Goal: Task Accomplishment & Management: Manage account settings

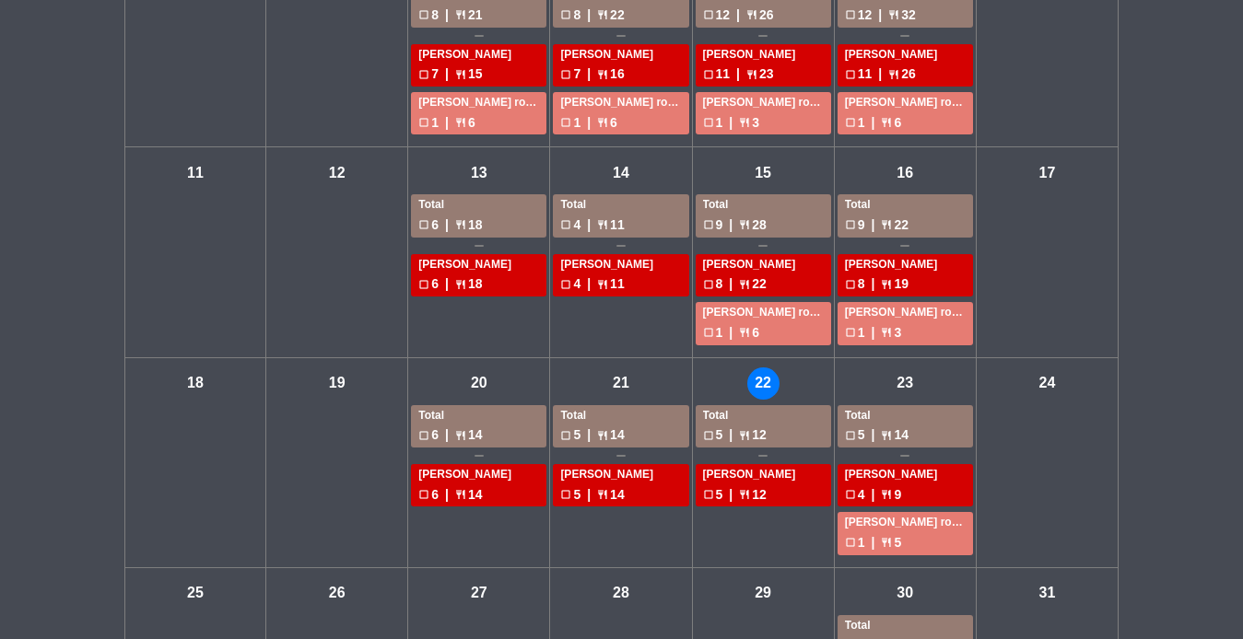
scroll to position [434, 0]
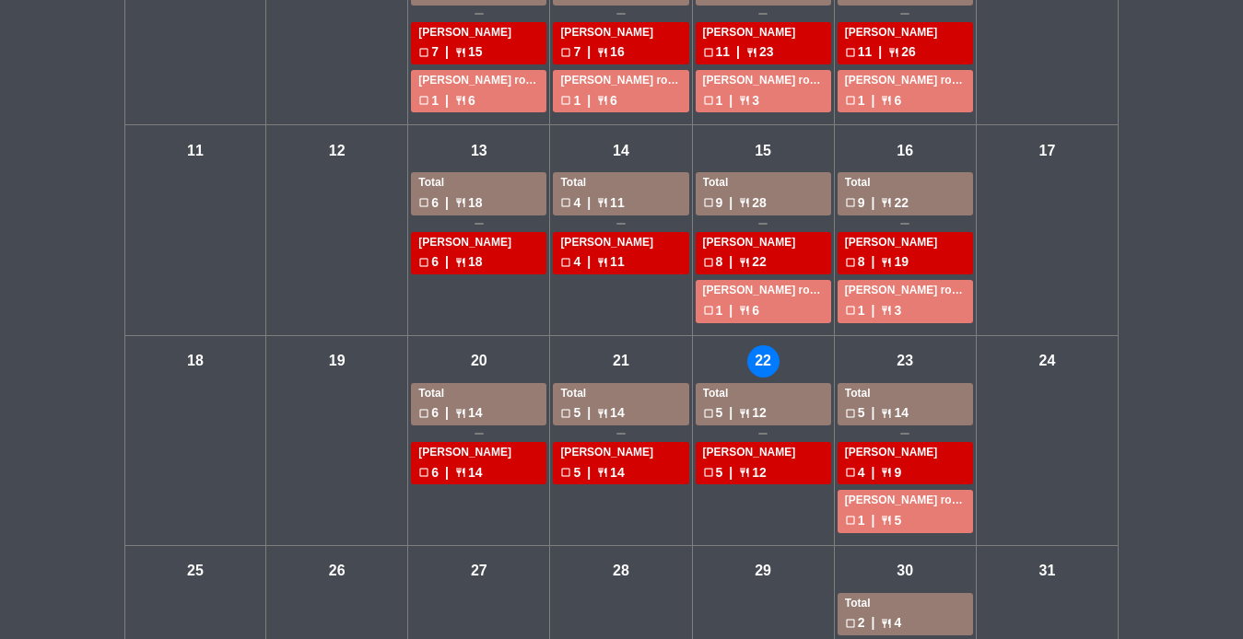
click at [800, 417] on div "check_box_outline_blank 5 | restaurant 12" at bounding box center [763, 413] width 121 height 21
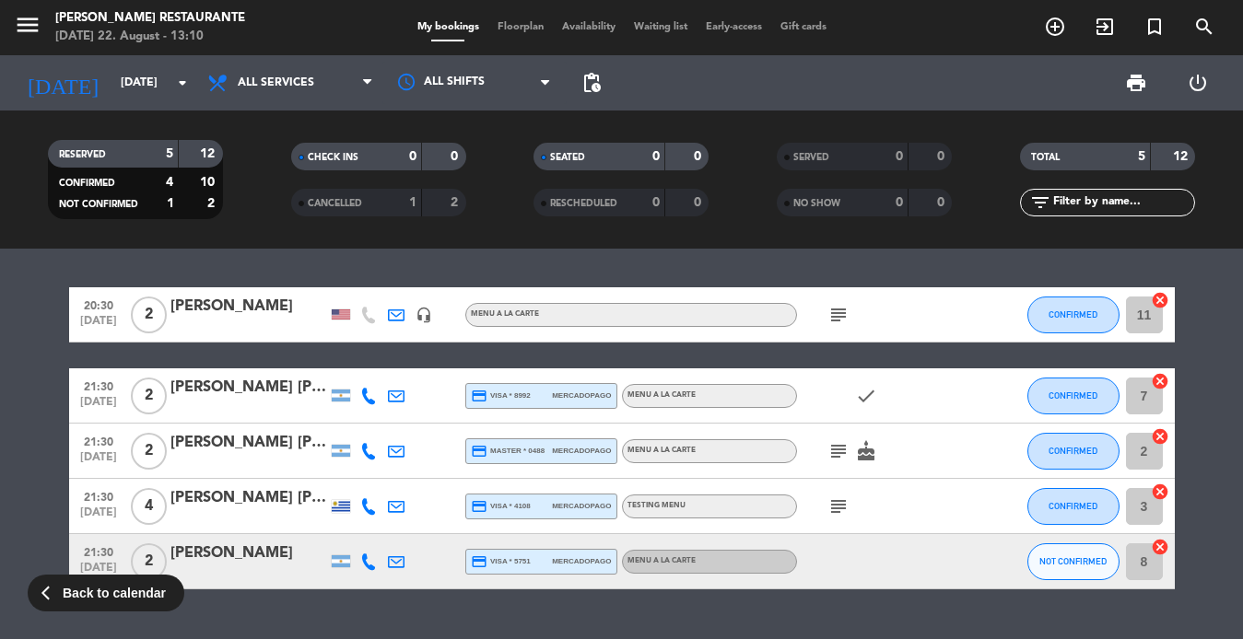
click at [358, 199] on span "CANCELLED" at bounding box center [335, 203] width 54 height 9
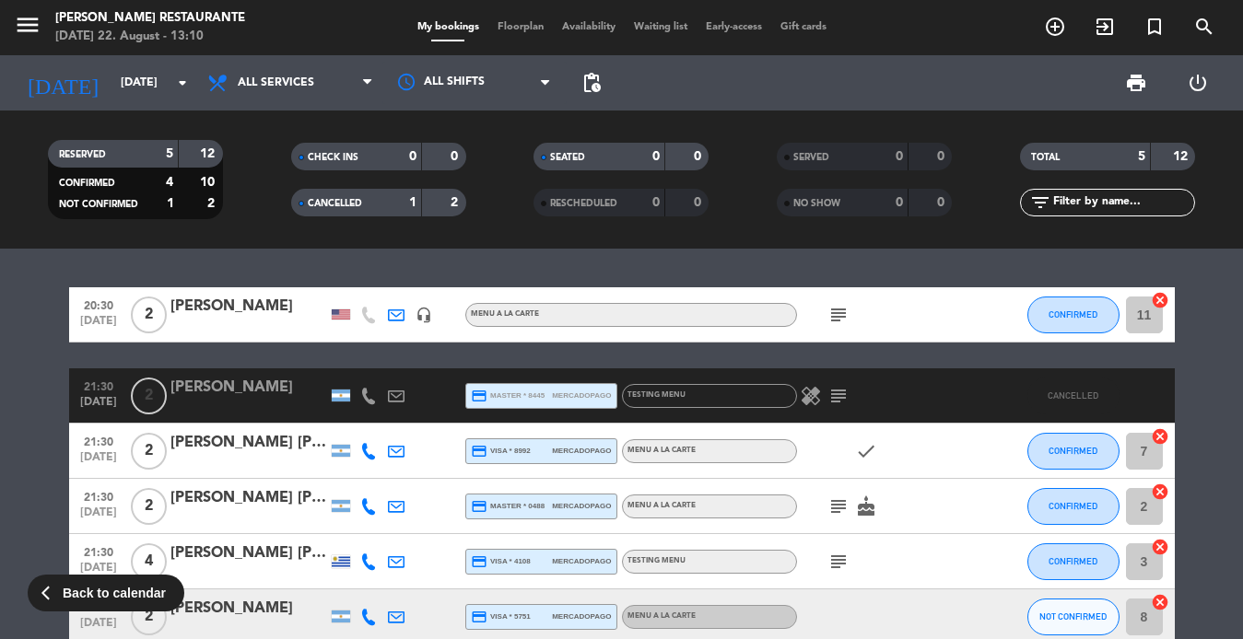
click at [802, 399] on icon "healing" at bounding box center [811, 396] width 22 height 22
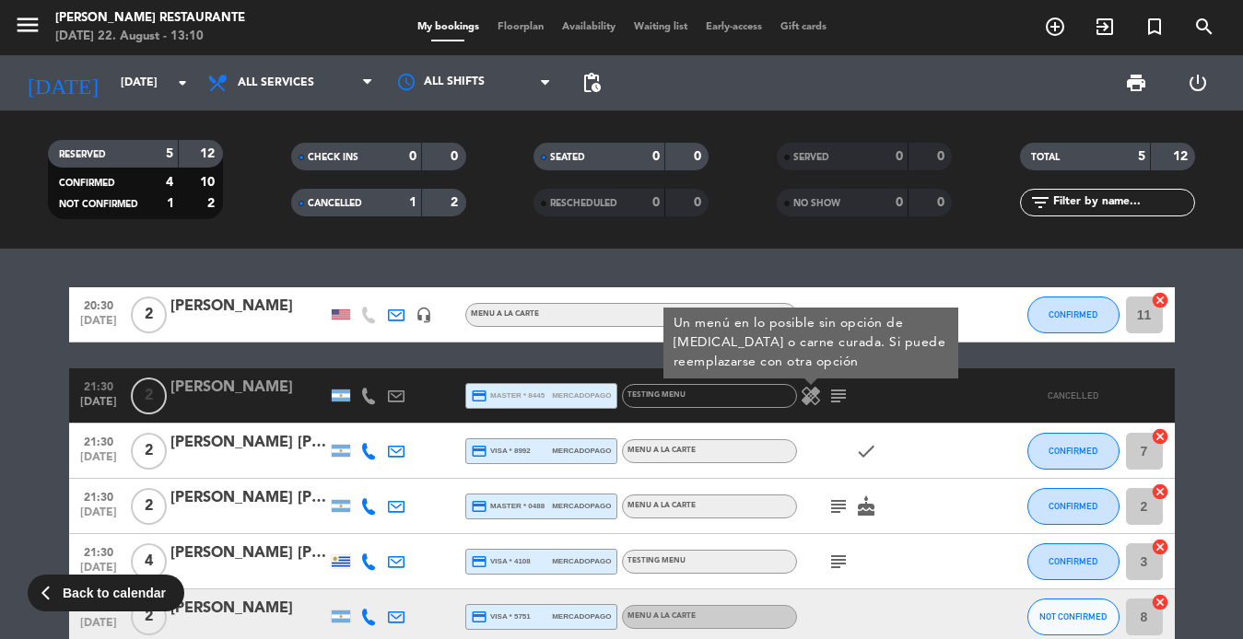
click at [841, 404] on icon "subject" at bounding box center [838, 396] width 22 height 22
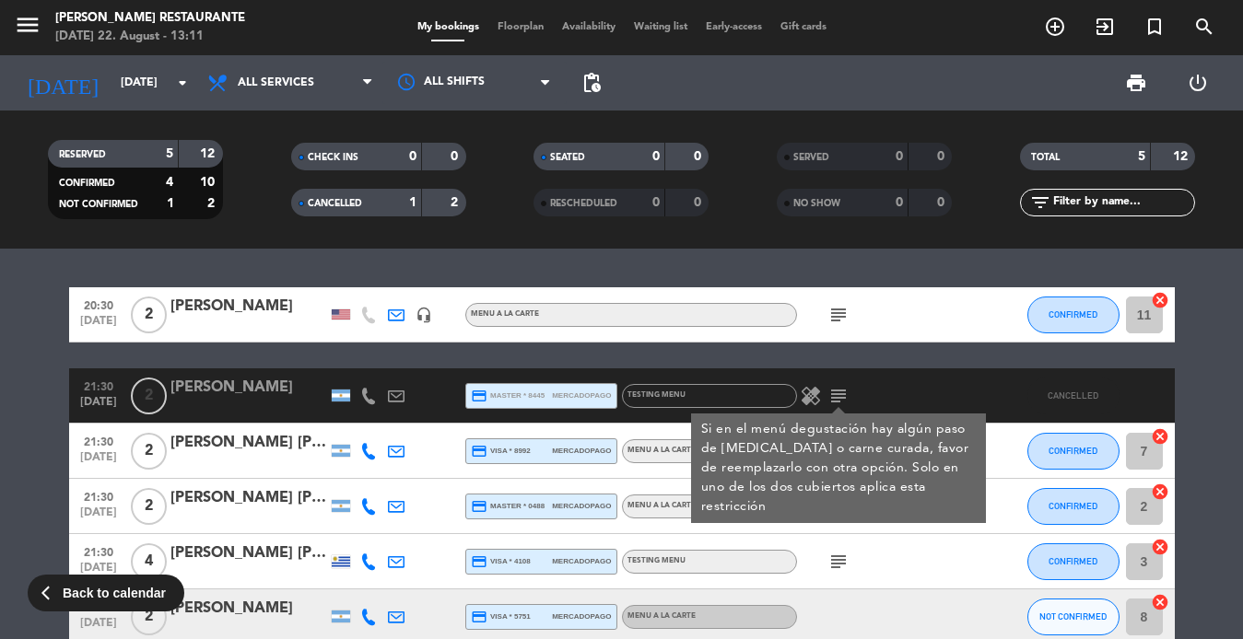
click at [816, 403] on icon "healing" at bounding box center [811, 396] width 22 height 22
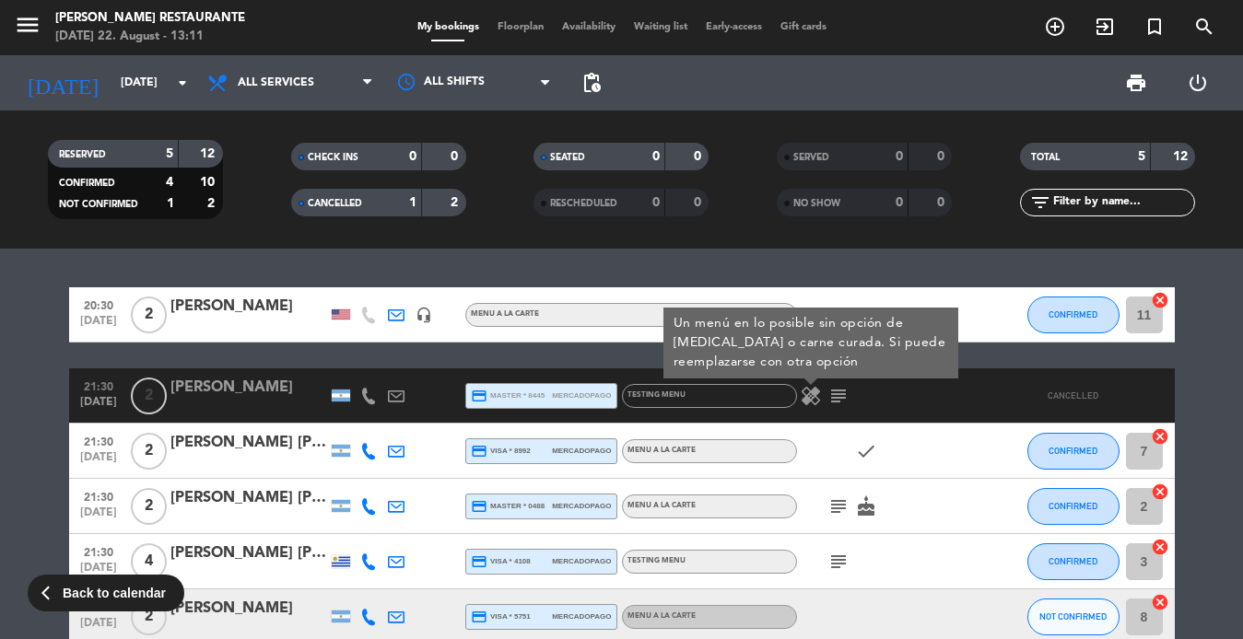
click at [897, 404] on div "healing Un menú en lo posible sin opción de [MEDICAL_DATA] o carne curada. Si p…" at bounding box center [880, 396] width 166 height 54
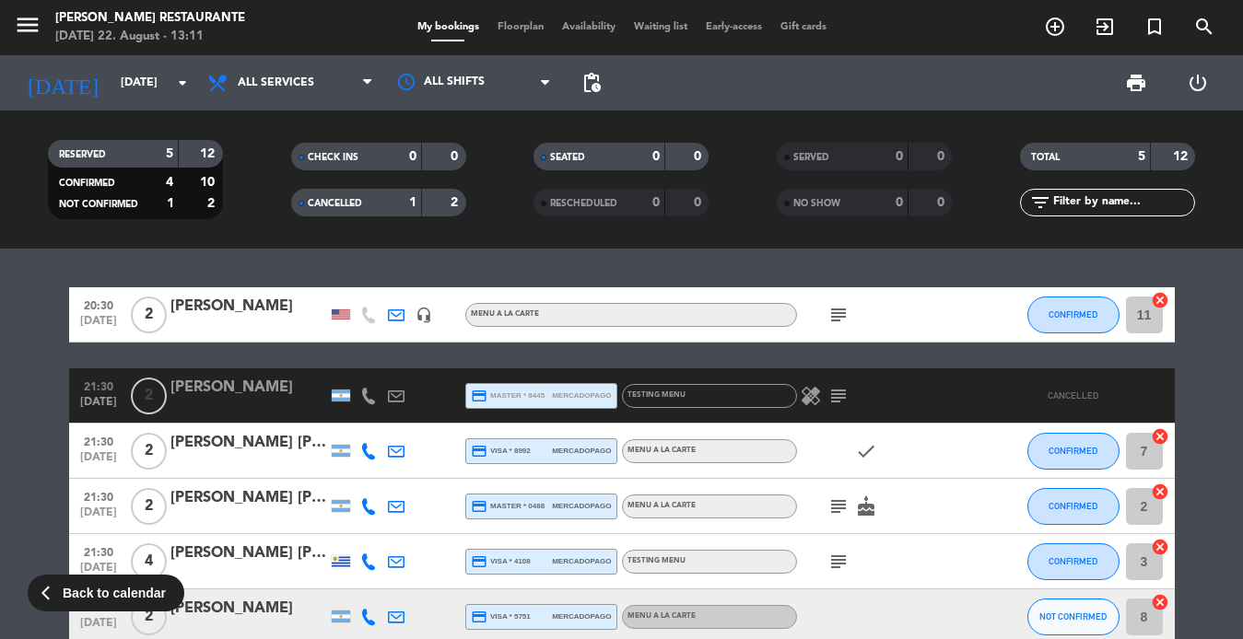
click at [849, 394] on icon "subject" at bounding box center [838, 396] width 22 height 22
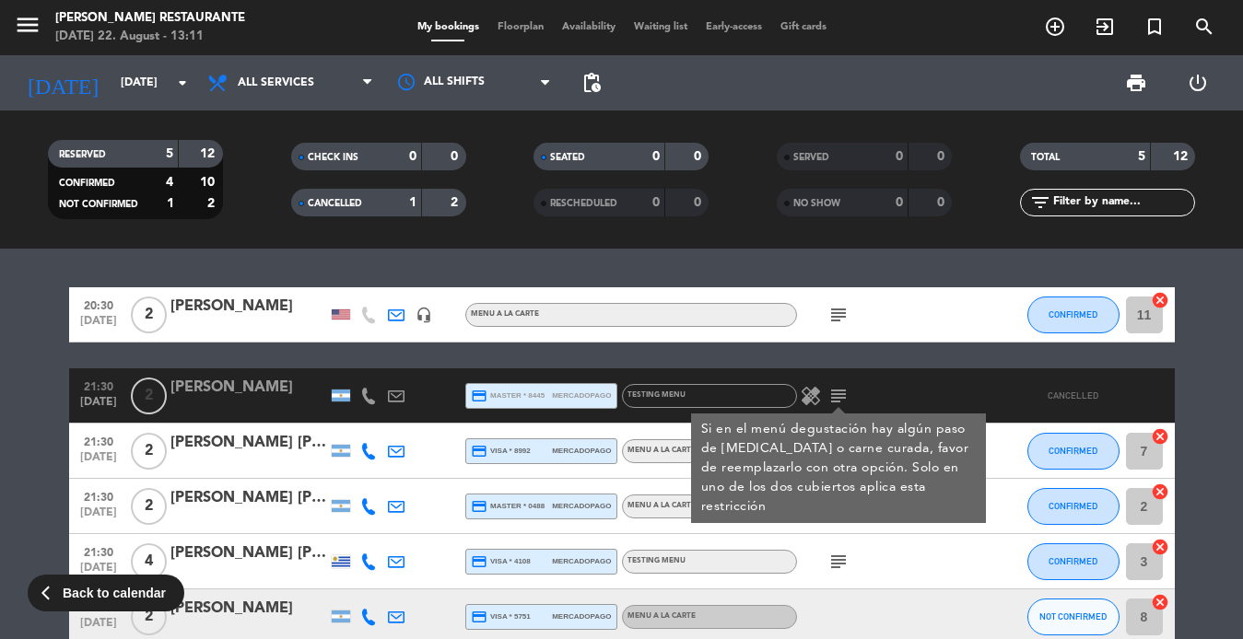
click at [906, 529] on div "subject cake" at bounding box center [880, 506] width 166 height 54
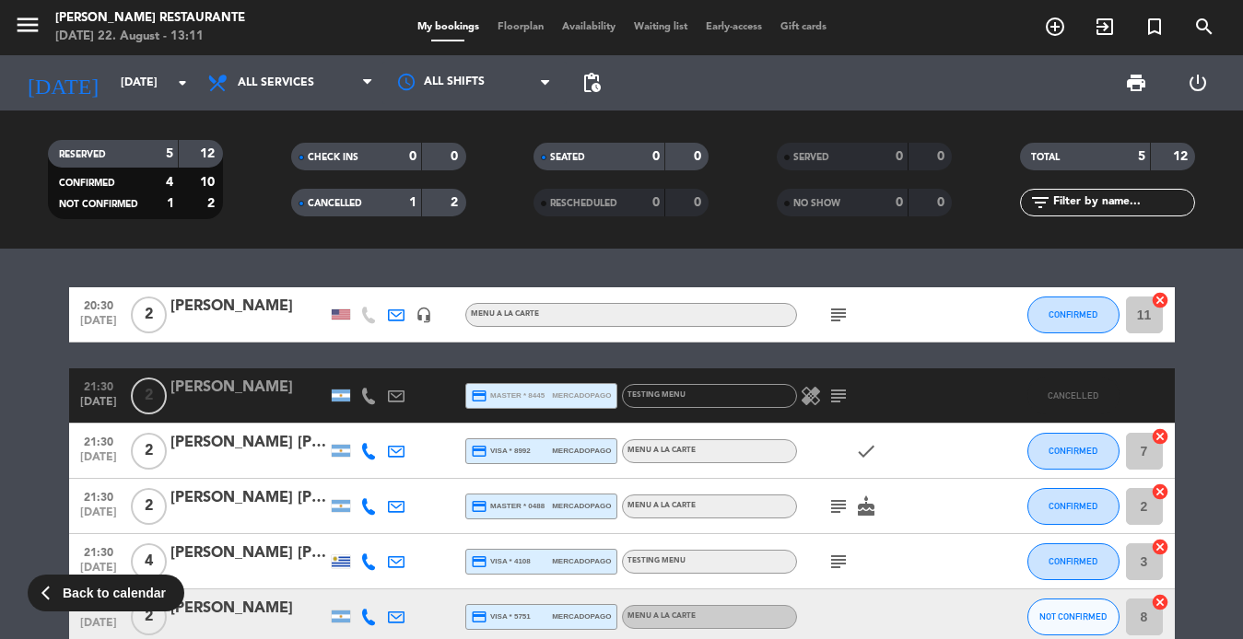
click at [870, 510] on icon "cake" at bounding box center [866, 507] width 22 height 22
click at [840, 509] on icon "subject" at bounding box center [838, 507] width 22 height 22
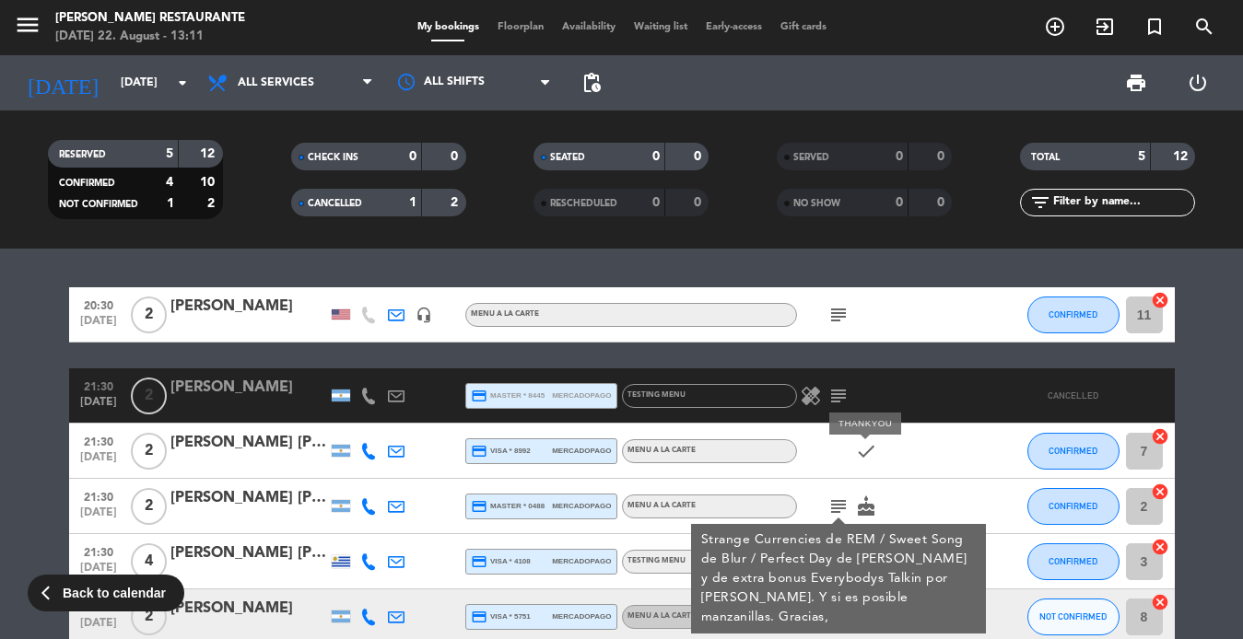
click at [869, 450] on icon "check" at bounding box center [866, 451] width 22 height 22
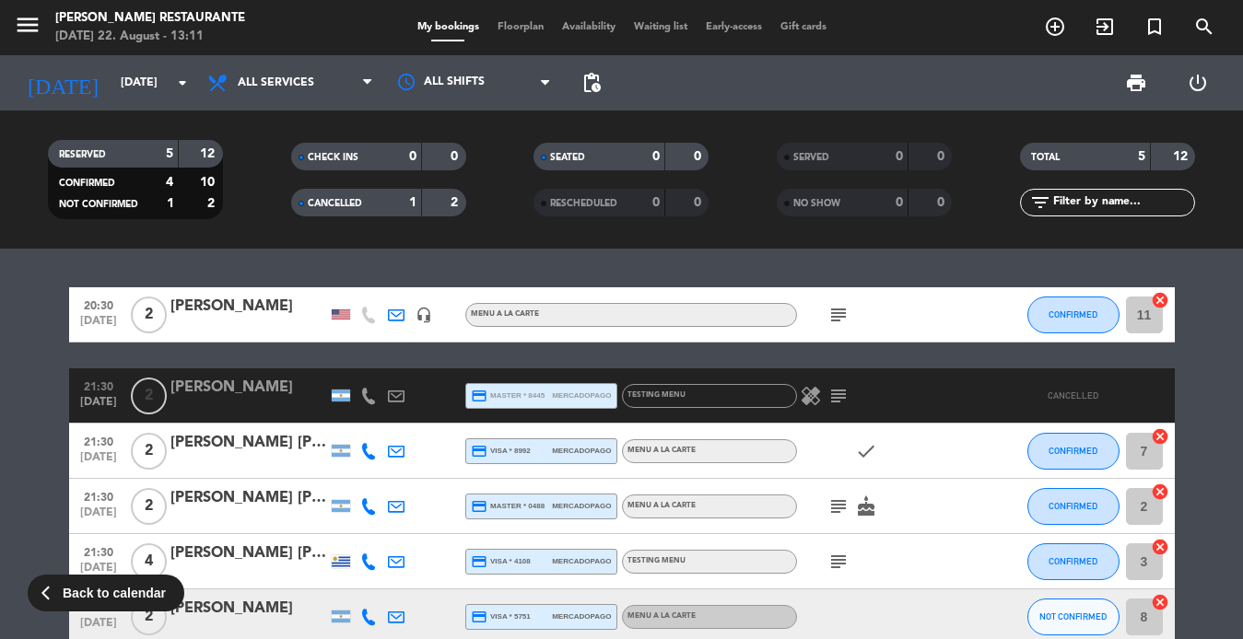
click at [869, 450] on icon "check" at bounding box center [866, 451] width 22 height 22
click at [17, 29] on icon "menu" at bounding box center [28, 25] width 28 height 28
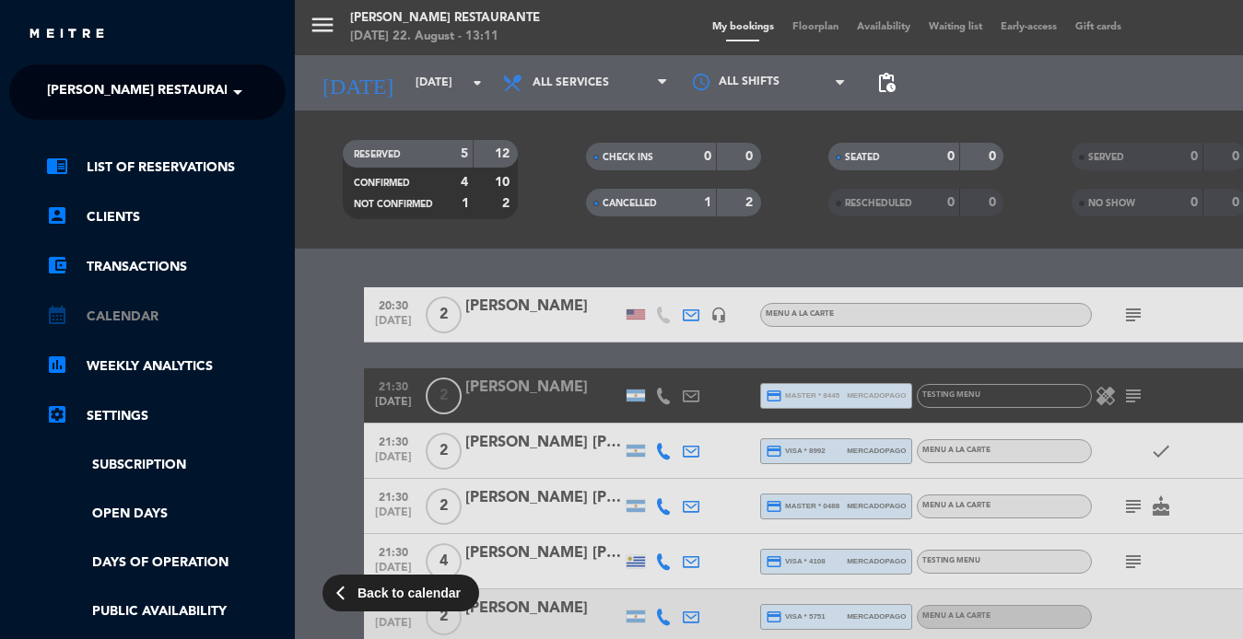
click at [128, 322] on link "calendar_month Calendar" at bounding box center [166, 317] width 240 height 22
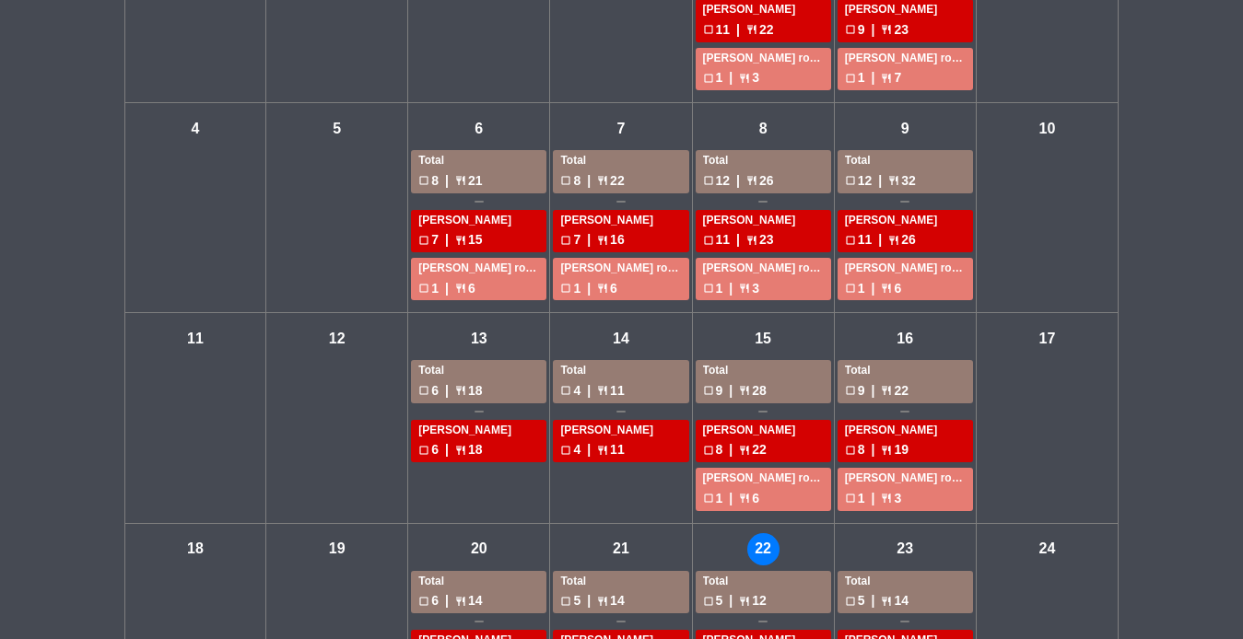
scroll to position [278, 0]
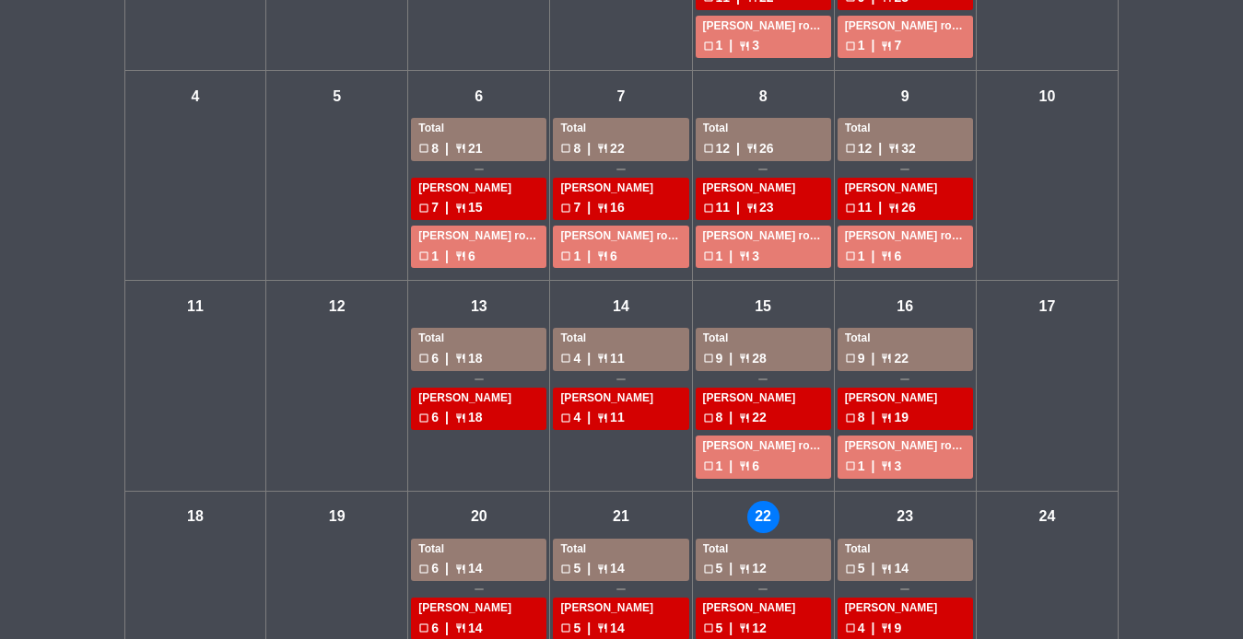
click at [905, 570] on div "check_box_outline_blank 5 | restaurant 14" at bounding box center [905, 568] width 121 height 21
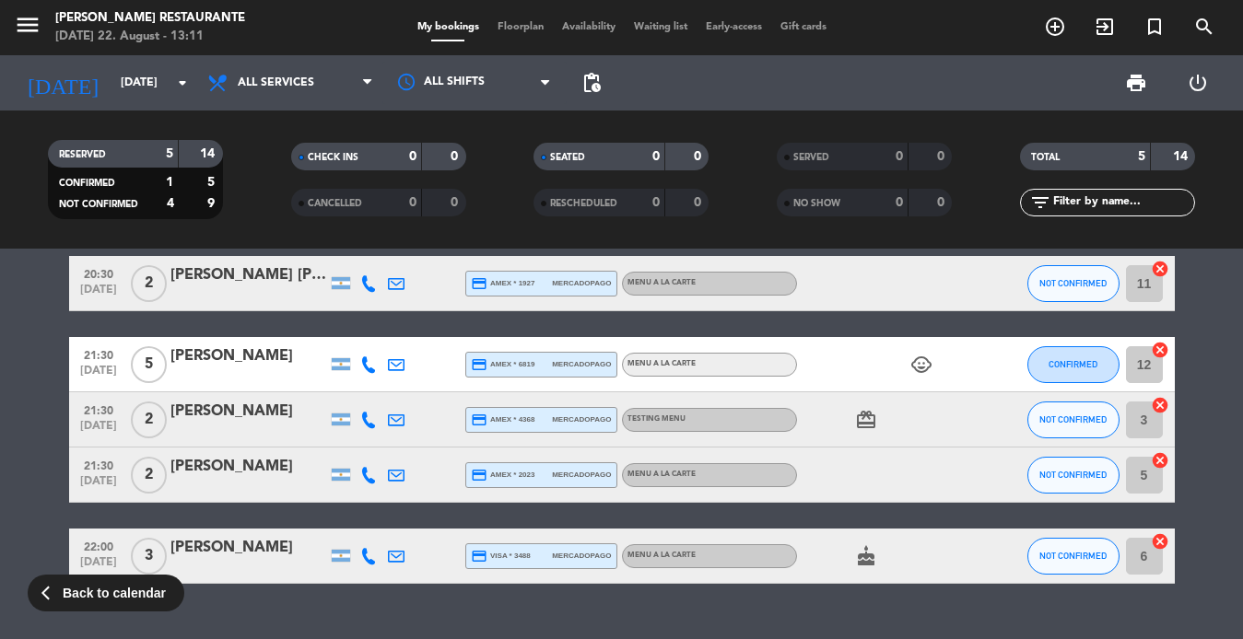
scroll to position [30, 0]
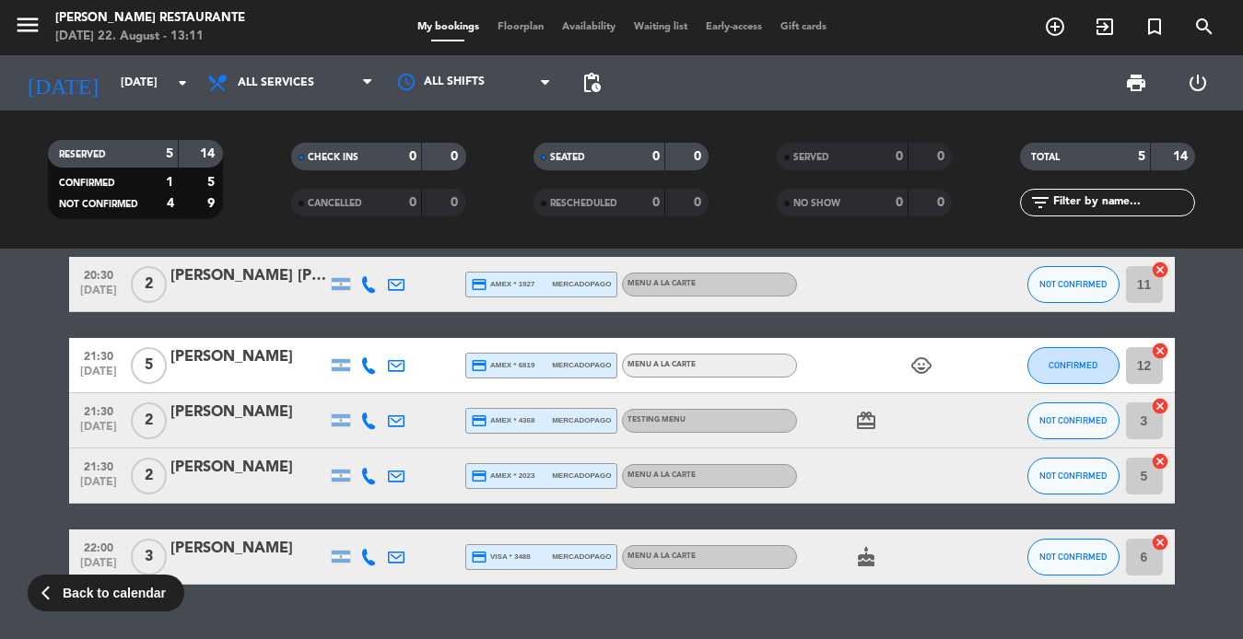
click at [928, 368] on icon "child_care" at bounding box center [921, 366] width 22 height 22
click at [919, 392] on div "child_care 1" at bounding box center [880, 365] width 166 height 54
click at [874, 420] on icon "card_giftcard" at bounding box center [866, 421] width 22 height 22
click at [928, 371] on icon "child_care" at bounding box center [921, 366] width 22 height 22
click at [168, 72] on input "[DATE]" at bounding box center [189, 82] width 156 height 31
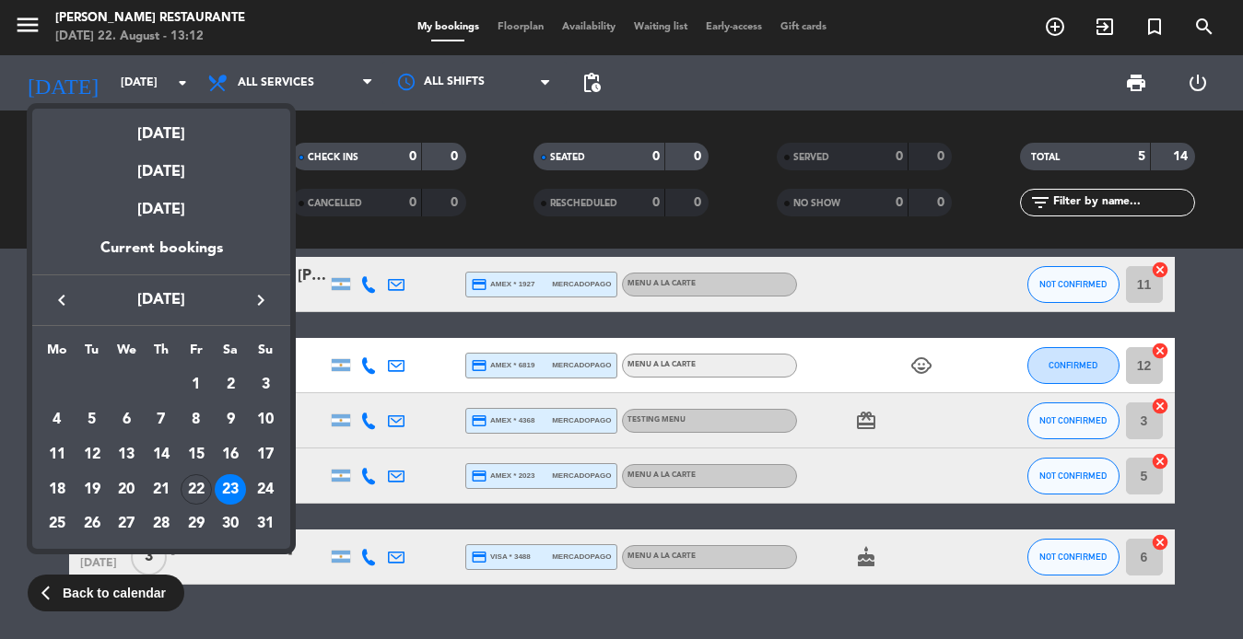
click at [25, 24] on div at bounding box center [621, 319] width 1243 height 639
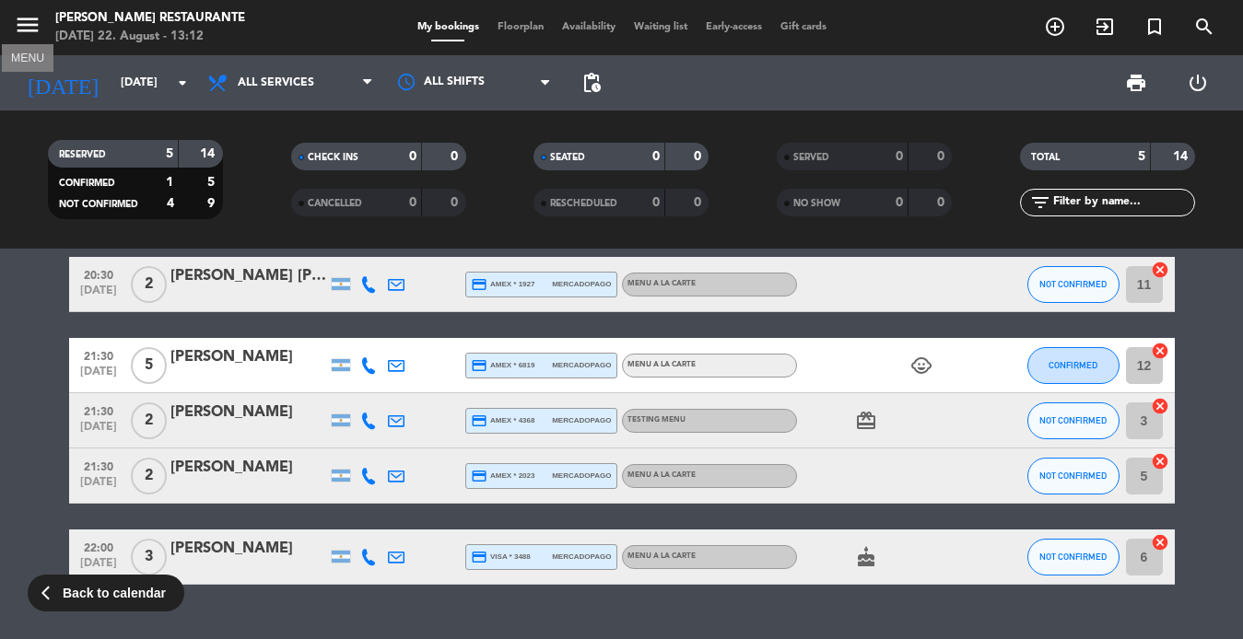
click at [25, 24] on icon "menu" at bounding box center [28, 25] width 28 height 28
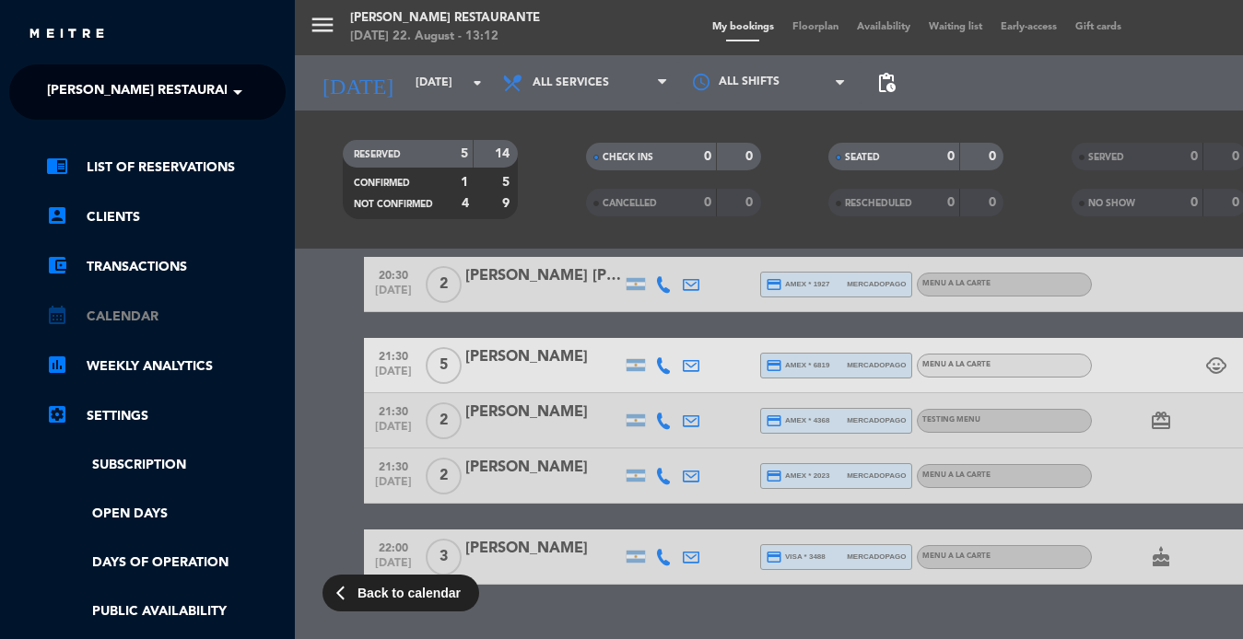
click at [125, 309] on link "calendar_month Calendar" at bounding box center [166, 317] width 240 height 22
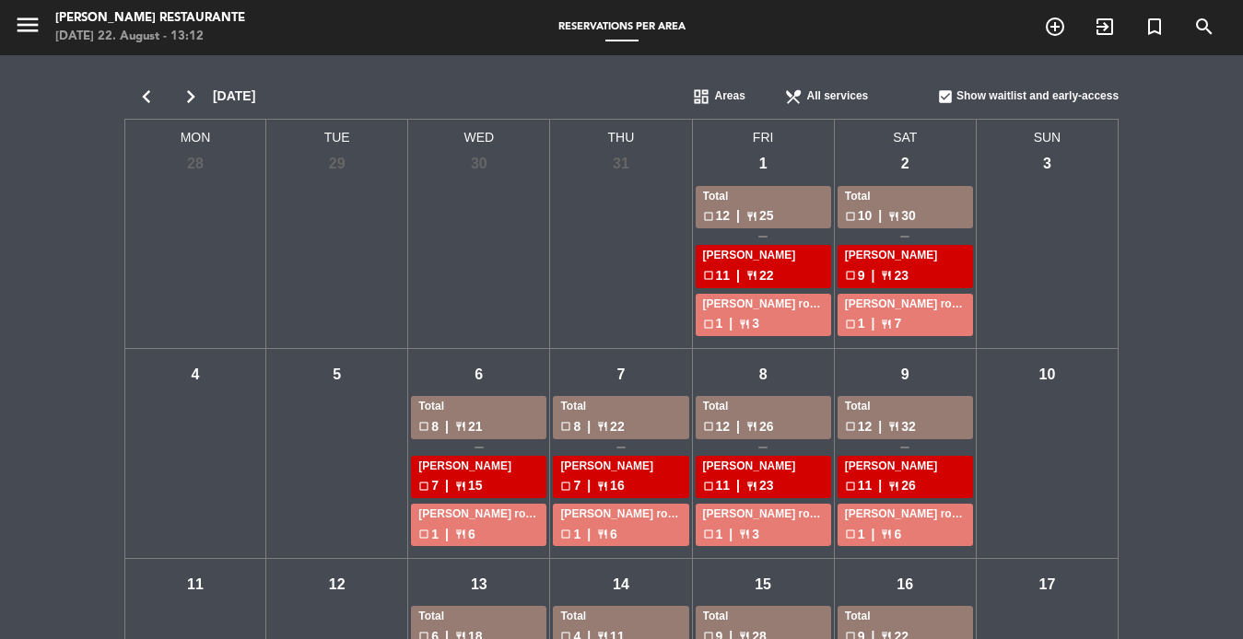
click at [182, 96] on icon "chevron_right" at bounding box center [191, 97] width 44 height 26
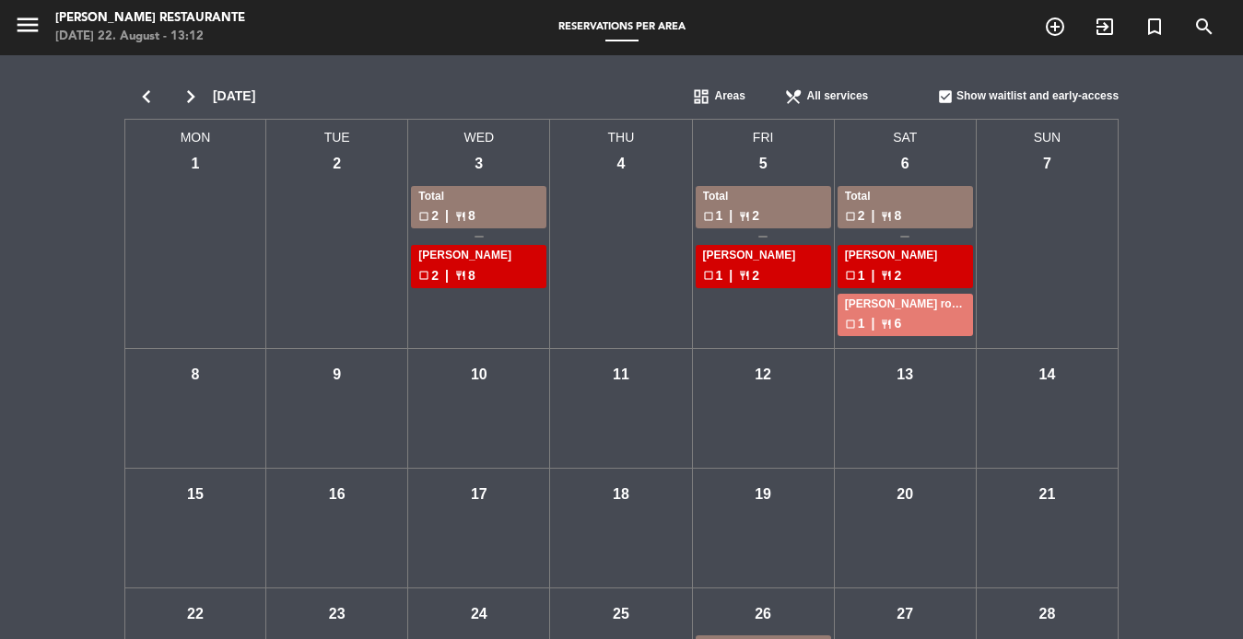
click at [500, 199] on div "Total" at bounding box center [478, 197] width 121 height 18
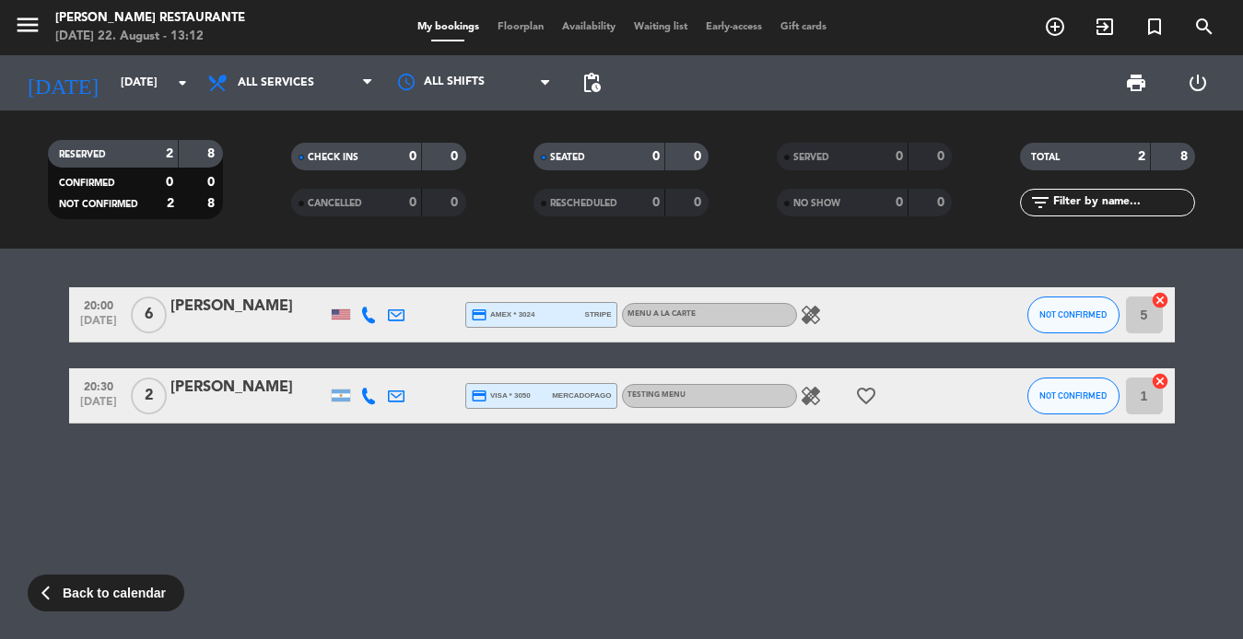
click at [811, 318] on icon "healing" at bounding box center [811, 315] width 22 height 22
click at [815, 397] on icon "healing" at bounding box center [811, 396] width 22 height 22
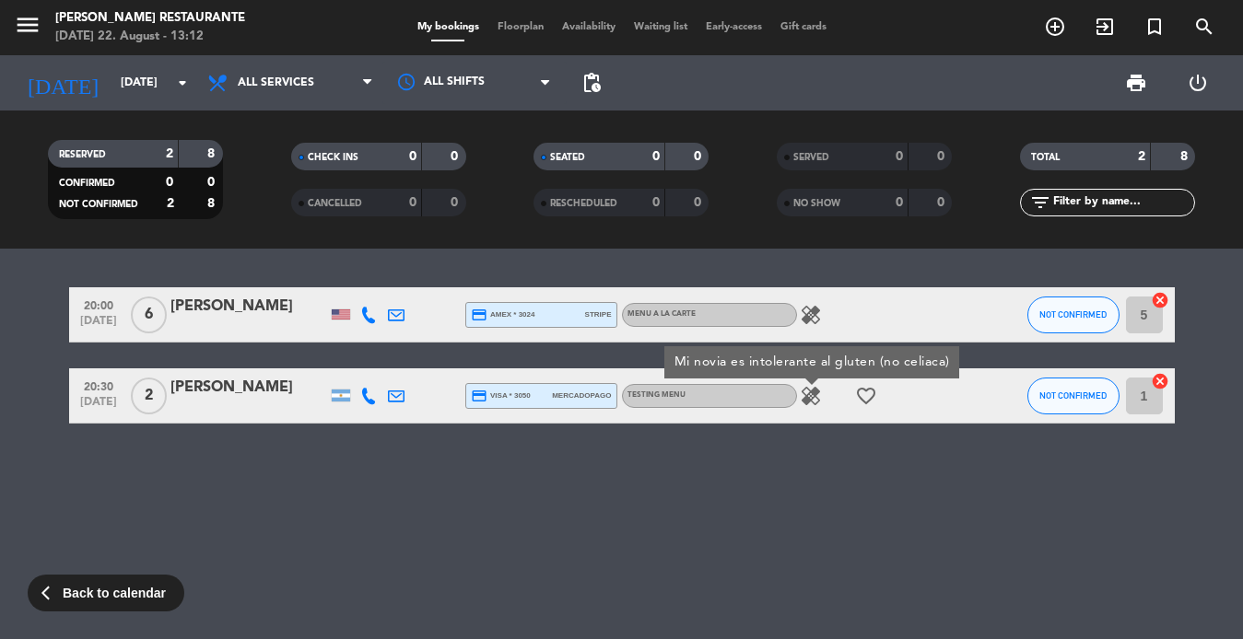
click at [868, 393] on icon "favorite_border" at bounding box center [866, 396] width 22 height 22
